Goal: Information Seeking & Learning: Learn about a topic

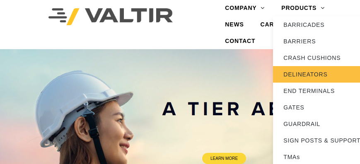
click at [302, 80] on link "DELINEATORS" at bounding box center [325, 74] width 104 height 17
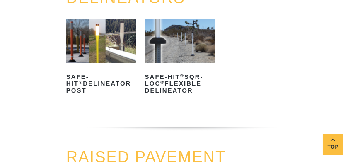
scroll to position [307, 0]
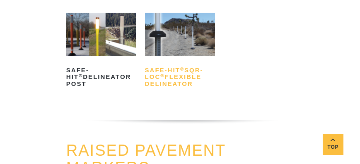
click at [169, 81] on h2 "Safe-Hit ® SQR-LOC ® Flexible Delineator" at bounding box center [180, 77] width 70 height 27
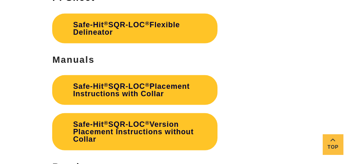
scroll to position [1775, 0]
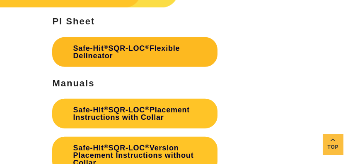
click at [98, 48] on strong "Safe-Hit ® SQR-LOC ® Flexible Delineator" at bounding box center [126, 52] width 107 height 16
